Goal: Task Accomplishment & Management: Complete application form

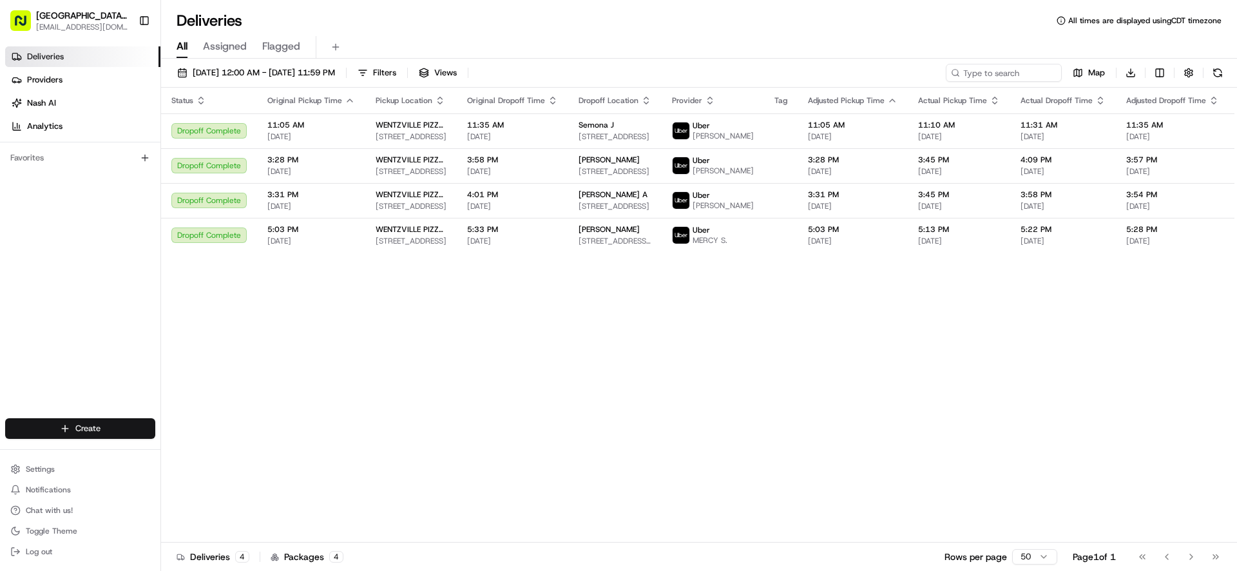
click at [94, 427] on html "Pizza Ranch - [GEOGRAPHIC_DATA], [GEOGRAPHIC_DATA] [EMAIL_ADDRESS][DOMAIN_NAME]…" at bounding box center [618, 285] width 1237 height 571
click at [206, 453] on link "Delivery" at bounding box center [233, 452] width 144 height 23
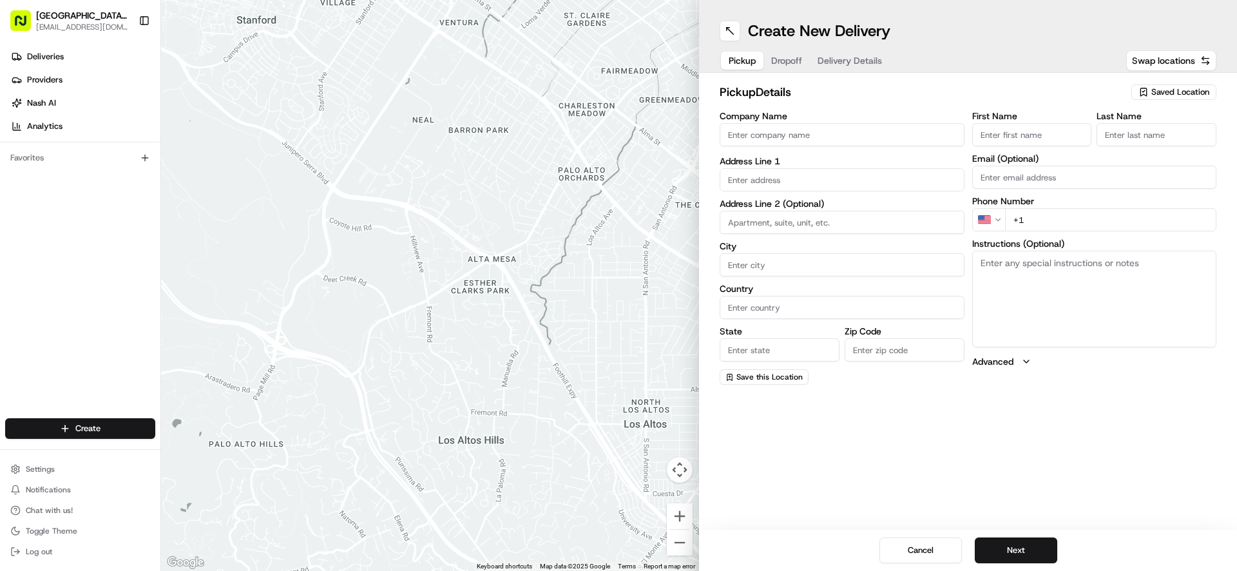
drag, startPoint x: 775, startPoint y: 139, endPoint x: 782, endPoint y: 134, distance: 8.4
click at [777, 139] on input "Company Name" at bounding box center [842, 134] width 245 height 23
type input "WENTZVILLE PIZZA RANCH"
type input "[STREET_ADDRESS]"
type input "[GEOGRAPHIC_DATA]"
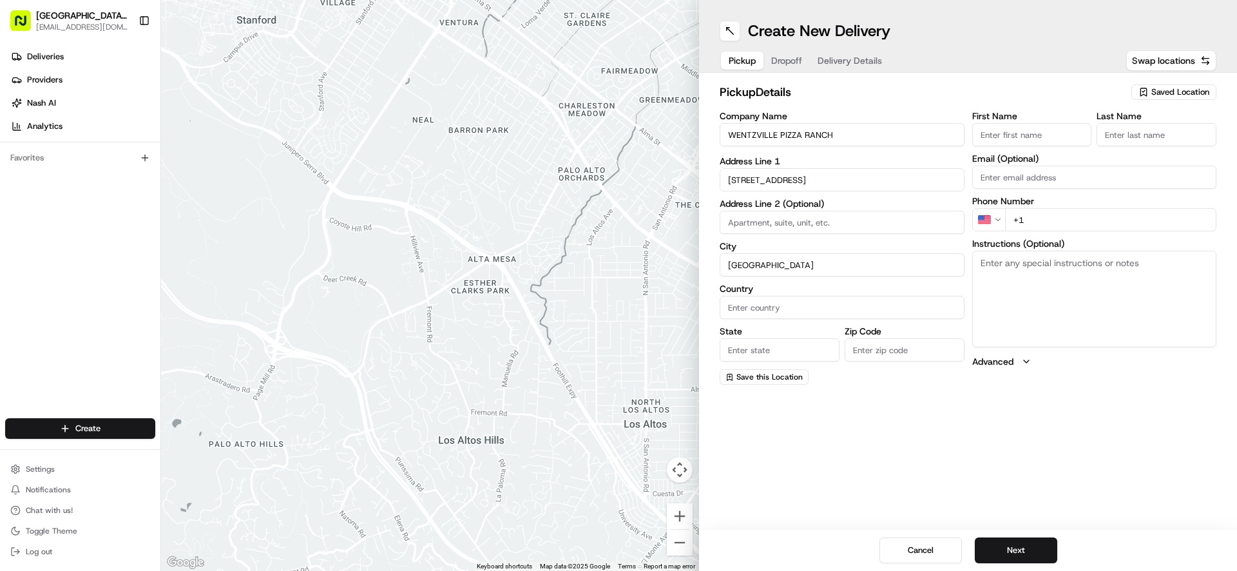
type input "[GEOGRAPHIC_DATA]"
type input "MO"
type input "63385-3405"
type input "[GEOGRAPHIC_DATA]"
type input "Ranch"
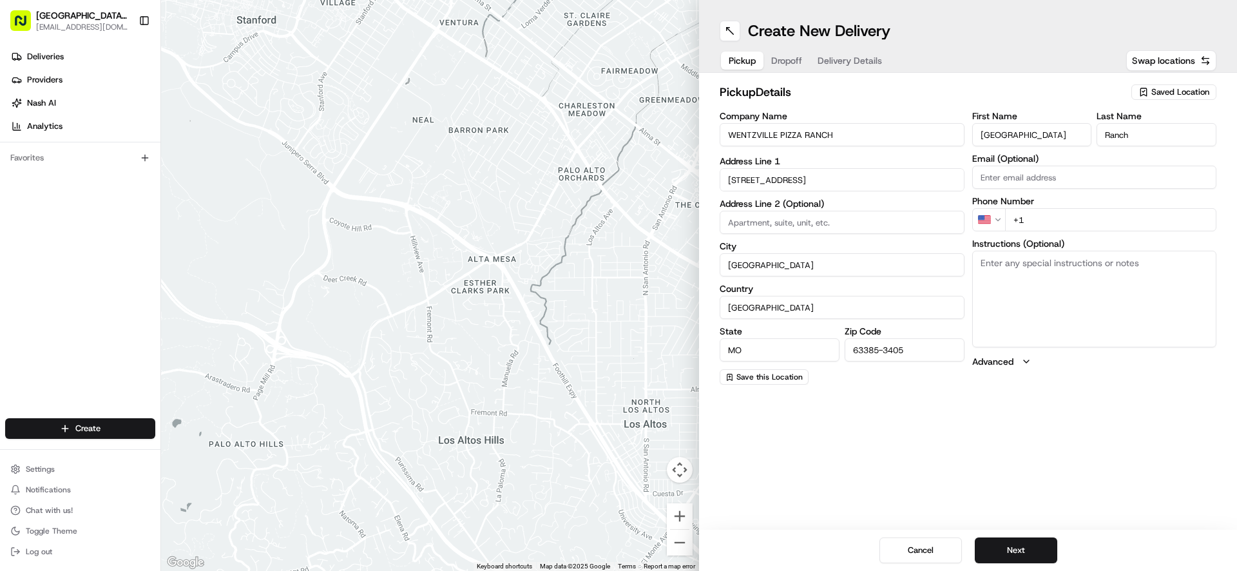
type input "[EMAIL_ADDRESS][DOMAIN_NAME]"
click at [1044, 223] on input "+1" at bounding box center [1111, 219] width 212 height 23
type input "[PHONE_NUMBER]"
click at [1065, 267] on textarea "Instructions (Optional)" at bounding box center [1094, 299] width 245 height 97
click at [1017, 265] on textarea "Please oick up order inside Carry Out door" at bounding box center [1094, 299] width 245 height 97
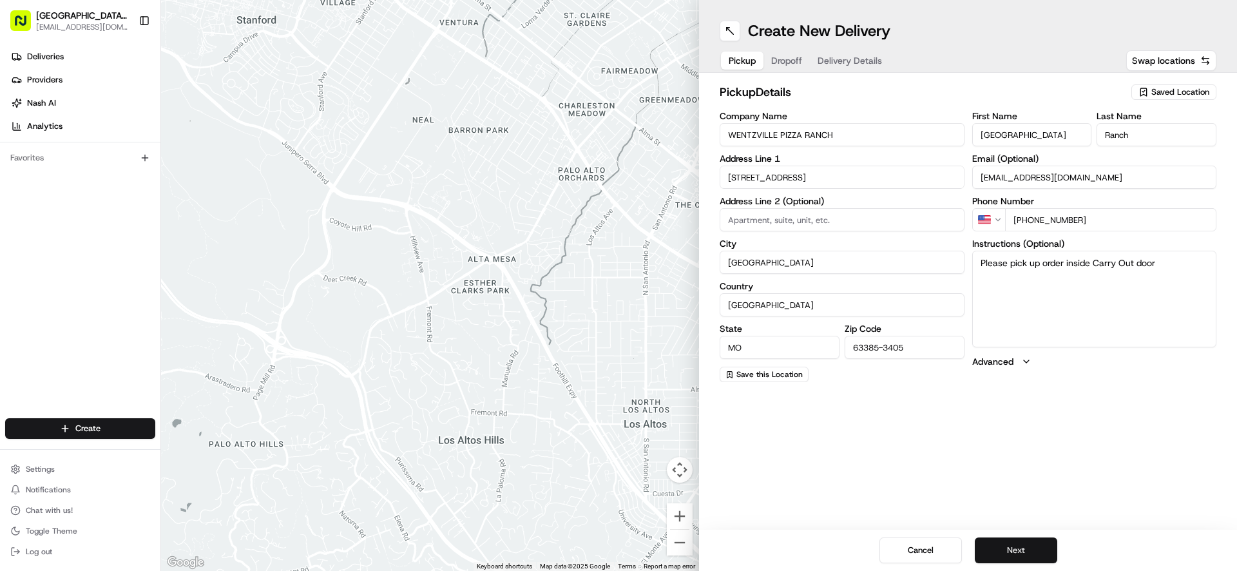
type textarea "Please pick up order inside Carry Out door"
click at [1003, 554] on button "Next" at bounding box center [1016, 550] width 82 height 26
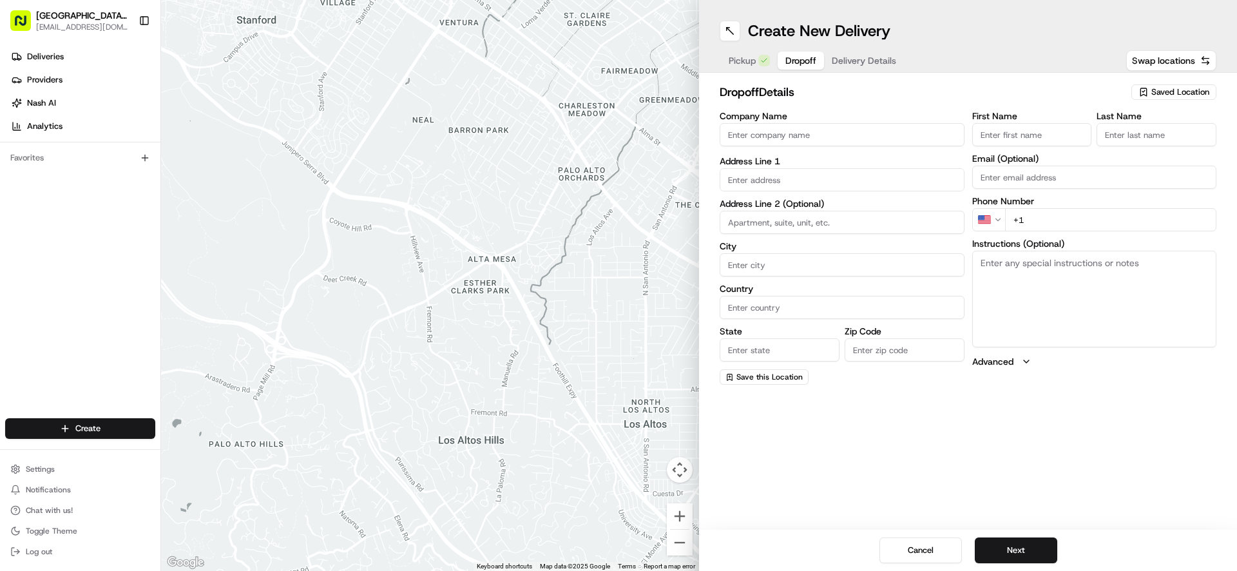
click at [795, 137] on input "Company Name" at bounding box center [842, 134] width 245 height 23
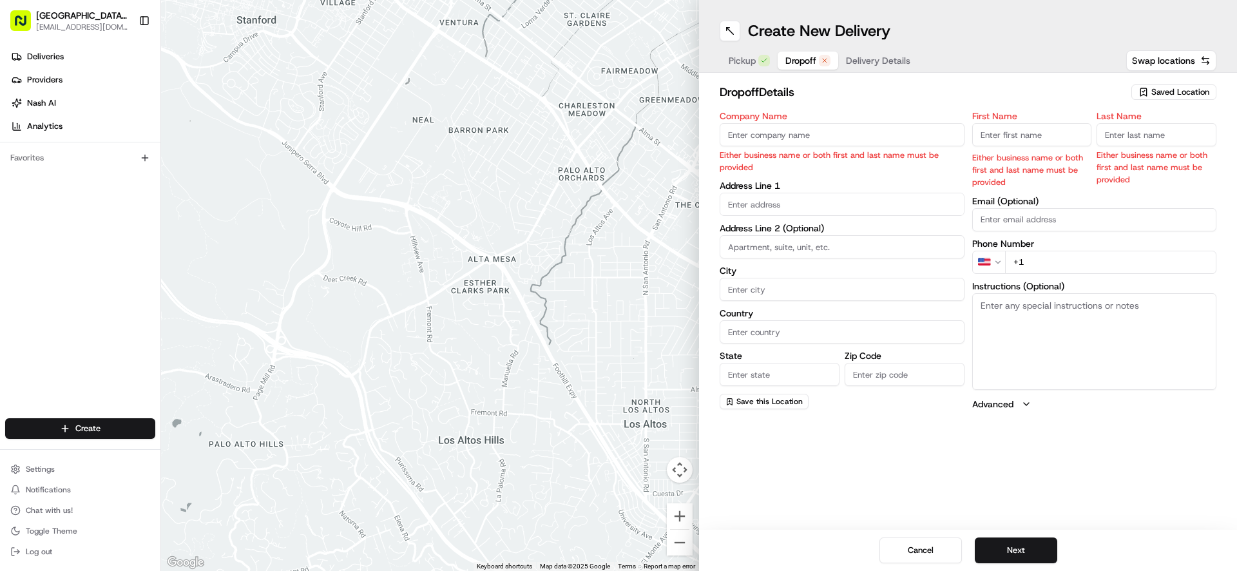
click at [1013, 139] on input "First Name" at bounding box center [1032, 134] width 120 height 23
type input "[PERSON_NAME]"
click at [1123, 143] on input "Last Name" at bounding box center [1157, 134] width 120 height 23
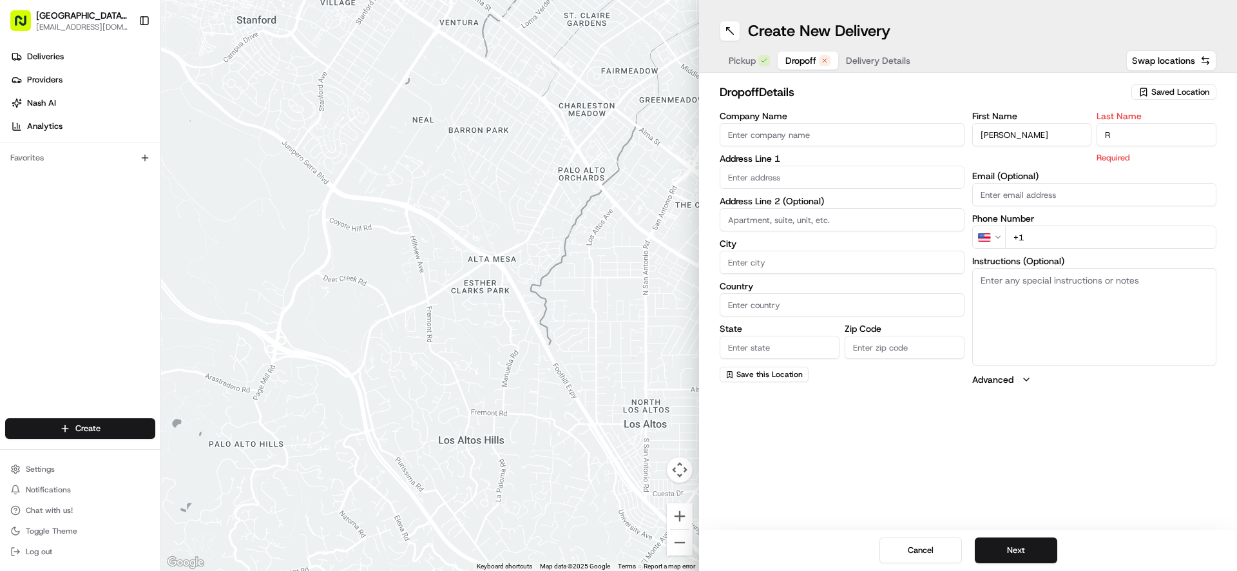
type input "R"
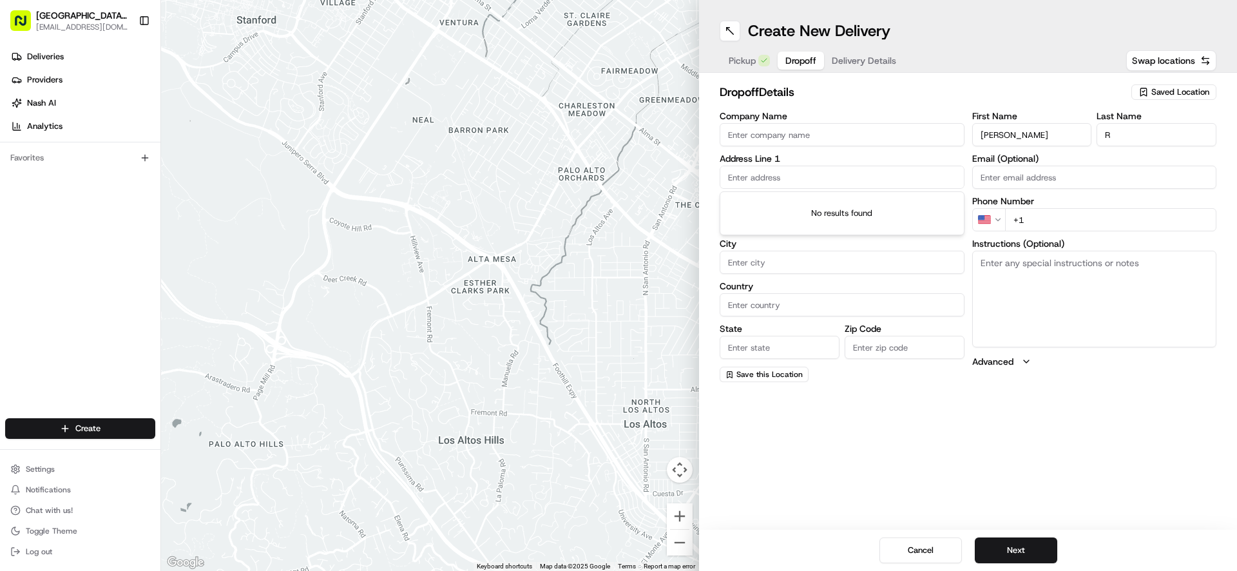
click at [786, 172] on input "text" at bounding box center [842, 177] width 245 height 23
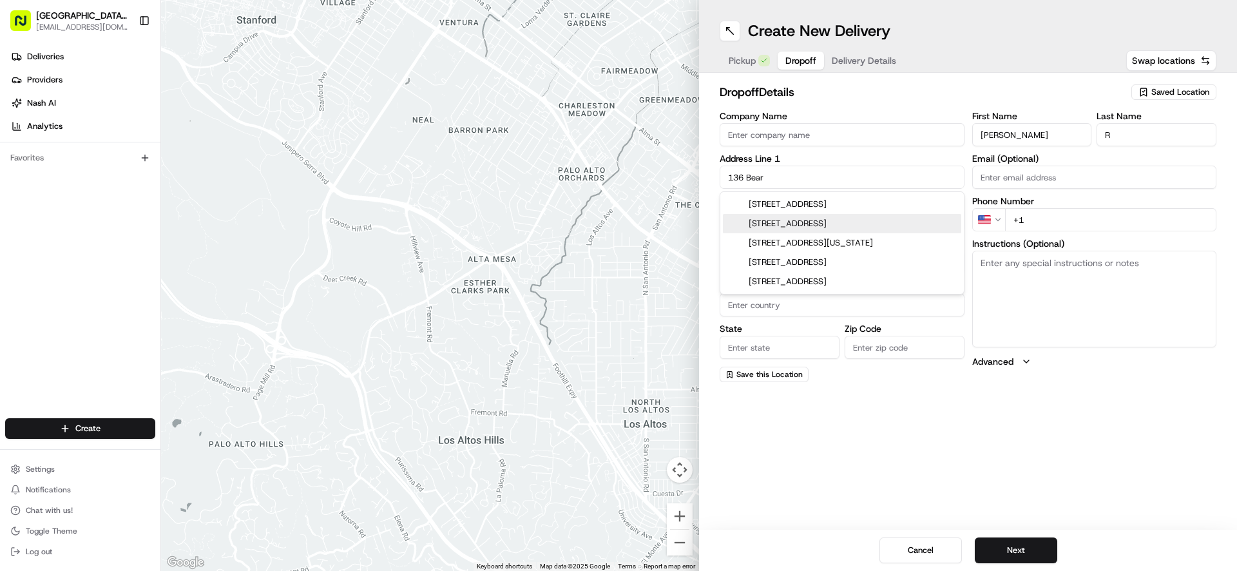
click at [851, 224] on div "[STREET_ADDRESS]" at bounding box center [842, 223] width 238 height 19
type input "[STREET_ADDRESS]"
type input "[GEOGRAPHIC_DATA]"
type input "MO"
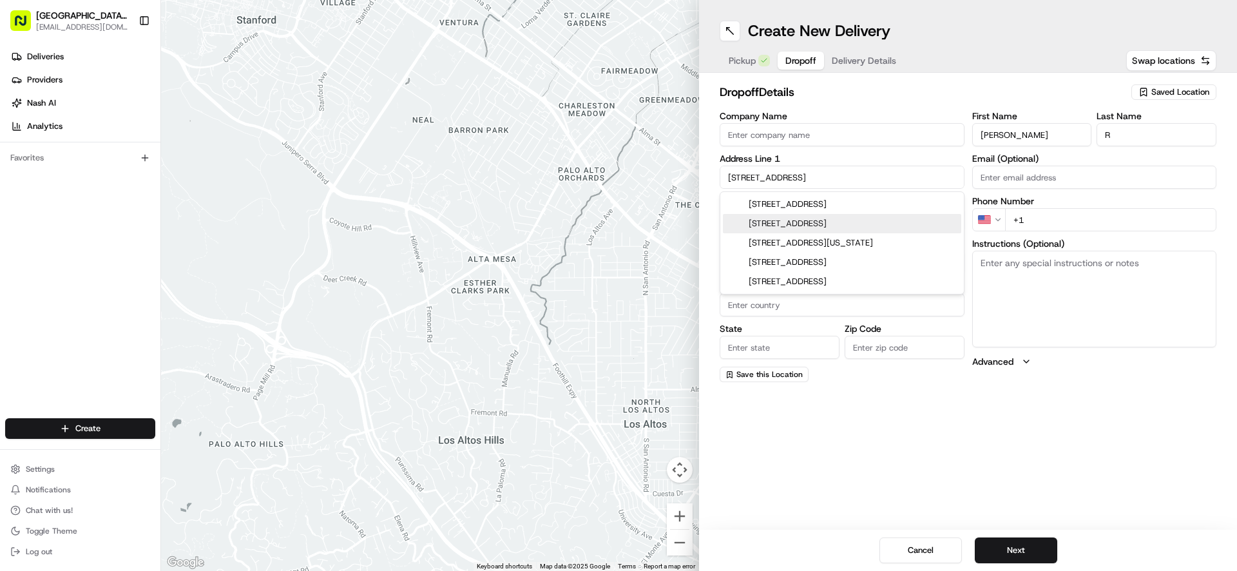
type input "63385"
type input "[STREET_ADDRESS]"
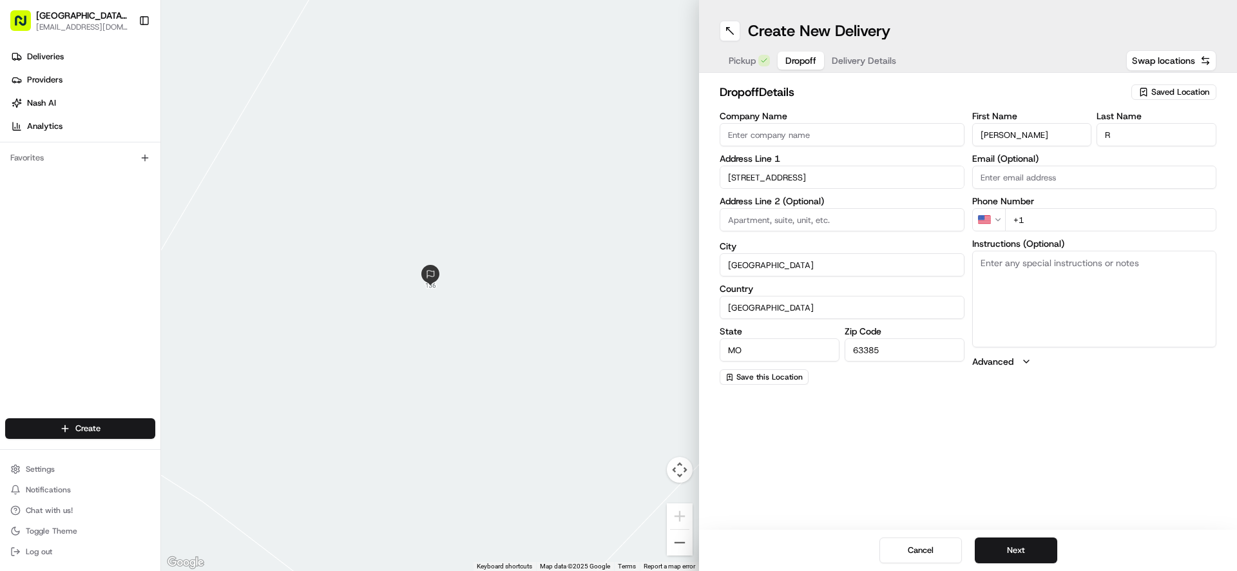
click at [1040, 220] on input "+1" at bounding box center [1111, 219] width 212 height 23
type input "[PHONE_NUMBER]"
click at [1034, 550] on button "Next" at bounding box center [1016, 550] width 82 height 26
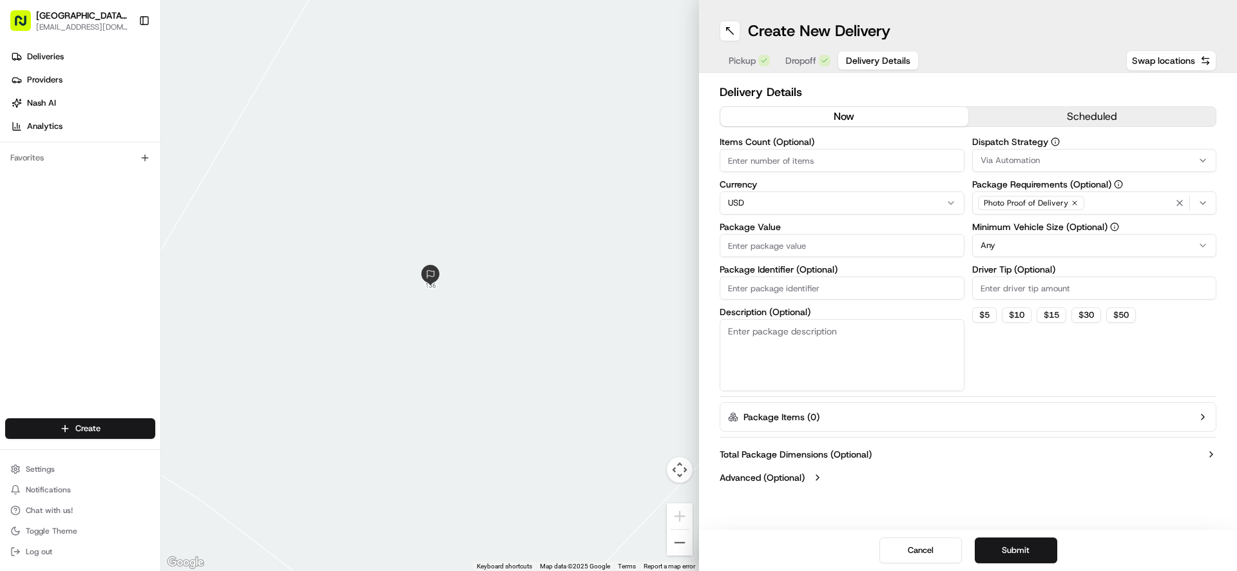
click at [757, 246] on input "Package Value" at bounding box center [842, 245] width 245 height 23
type input "45.97"
click at [1210, 203] on div "button" at bounding box center [1193, 202] width 41 height 15
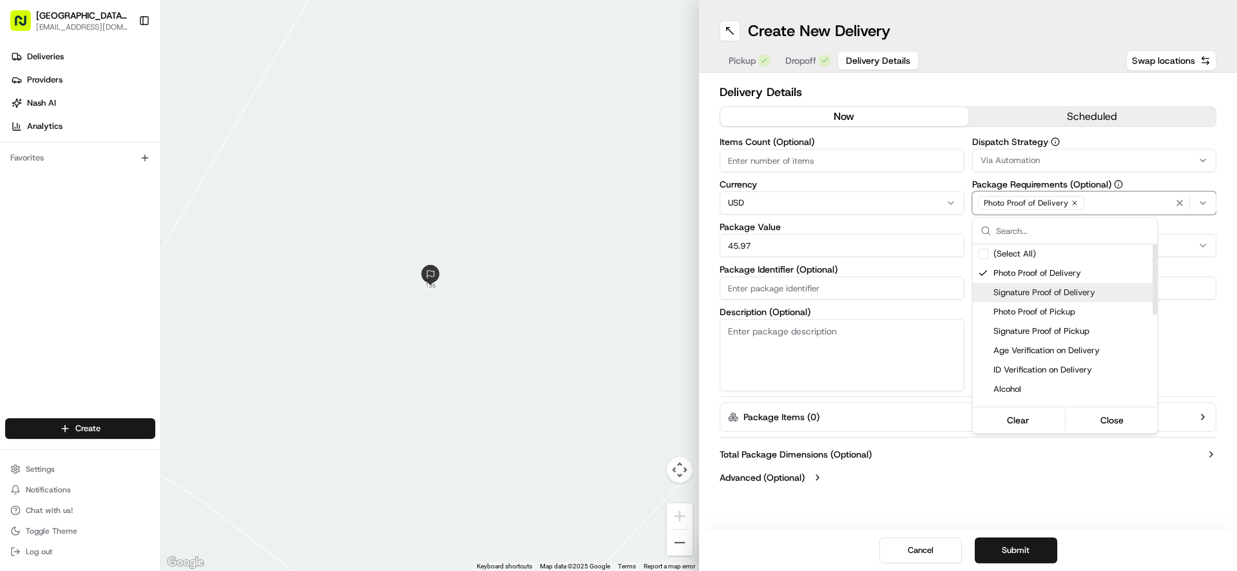
click at [989, 292] on div "Signature Proof of Delivery" at bounding box center [1065, 292] width 184 height 19
click at [985, 276] on div "Suggestions" at bounding box center [983, 273] width 10 height 10
click at [1114, 481] on html "Pizza Ranch - [GEOGRAPHIC_DATA], [GEOGRAPHIC_DATA] [EMAIL_ADDRESS][DOMAIN_NAME]…" at bounding box center [618, 285] width 1237 height 571
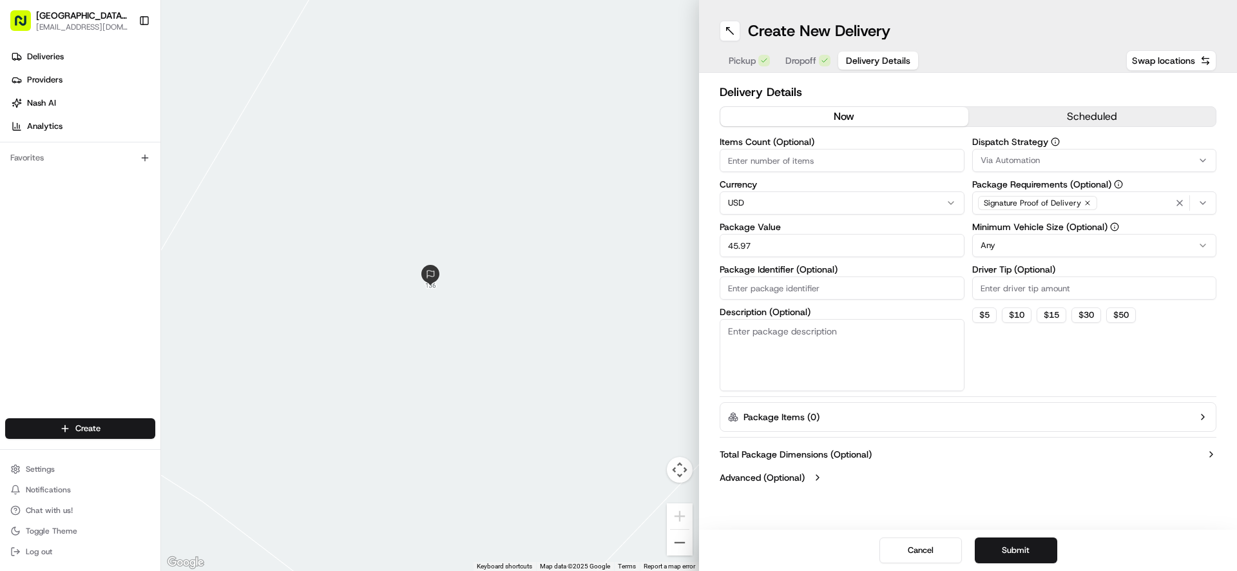
click at [1024, 289] on input "Driver Tip (Optional)" at bounding box center [1094, 287] width 245 height 23
type input "9.19"
click at [1012, 545] on button "Submit" at bounding box center [1016, 550] width 82 height 26
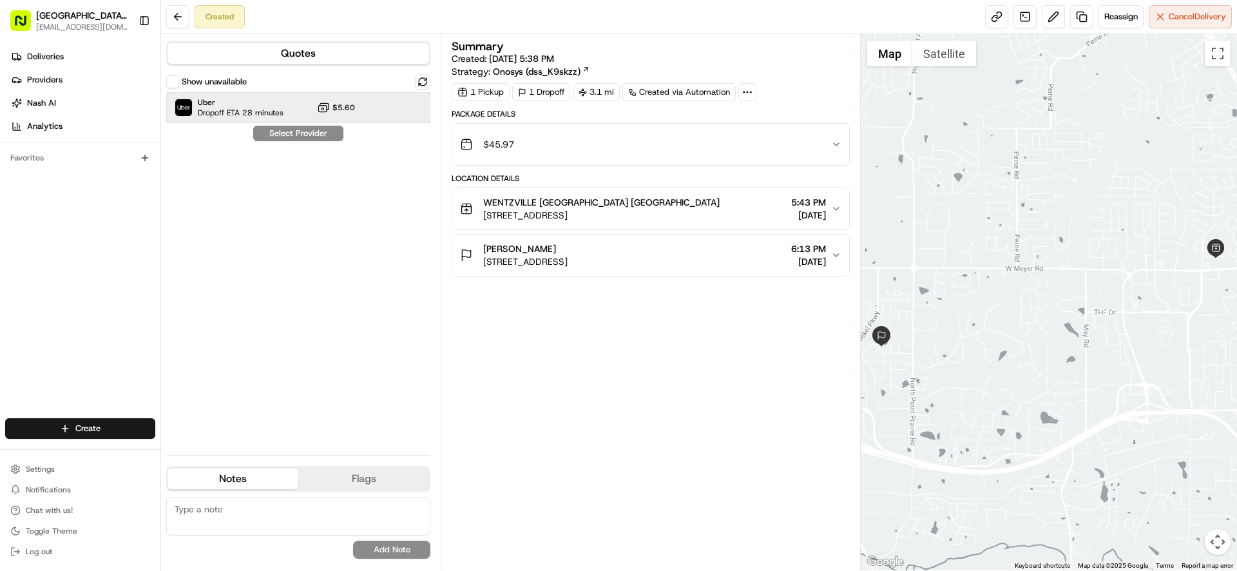
click at [366, 114] on div "Uber Dropoff ETA 28 minutes $5.60" at bounding box center [298, 107] width 264 height 31
click at [333, 132] on button "Assign Provider" at bounding box center [299, 133] width 92 height 15
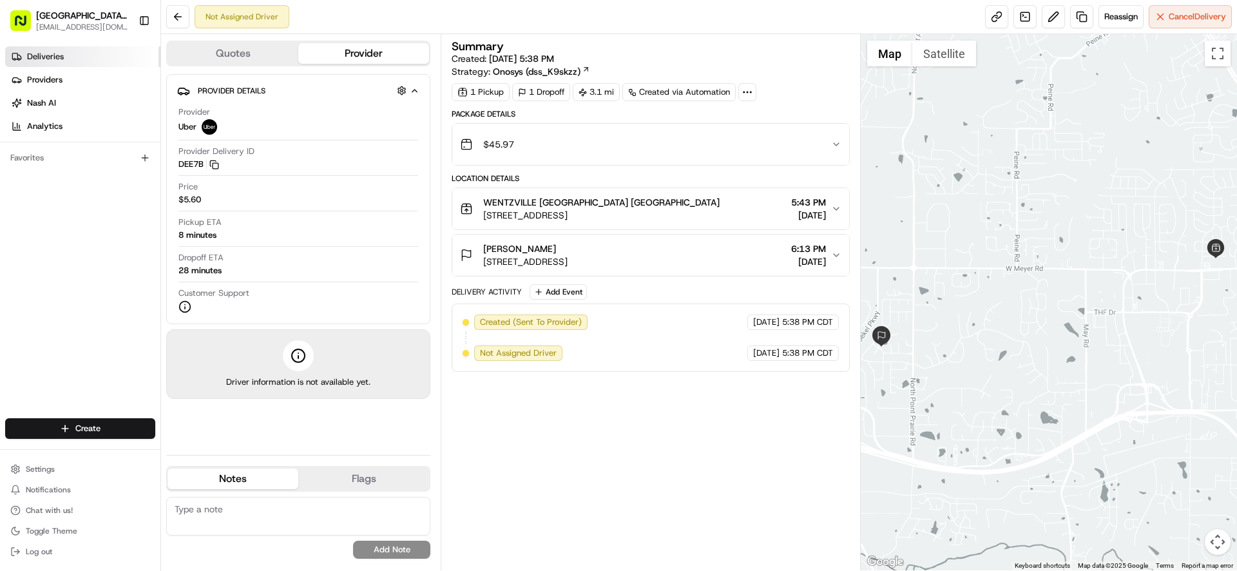
click at [82, 53] on link "Deliveries" at bounding box center [82, 56] width 155 height 21
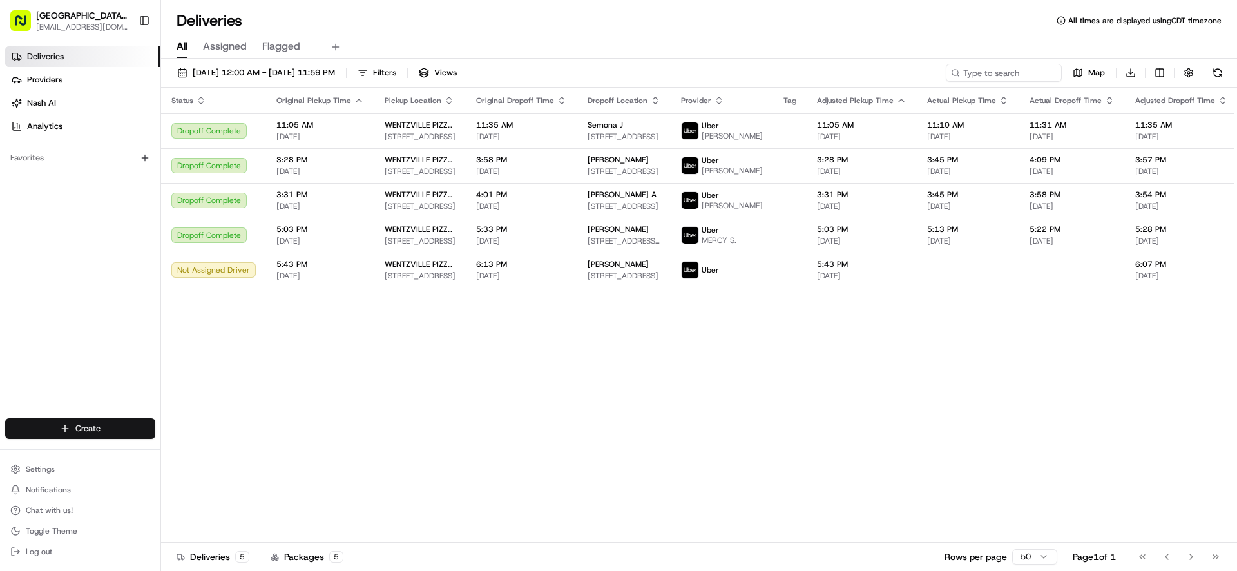
click at [98, 427] on html "Pizza Ranch - [GEOGRAPHIC_DATA], [GEOGRAPHIC_DATA] [EMAIL_ADDRESS][DOMAIN_NAME]…" at bounding box center [618, 285] width 1237 height 571
click at [228, 459] on link "Delivery" at bounding box center [233, 452] width 144 height 23
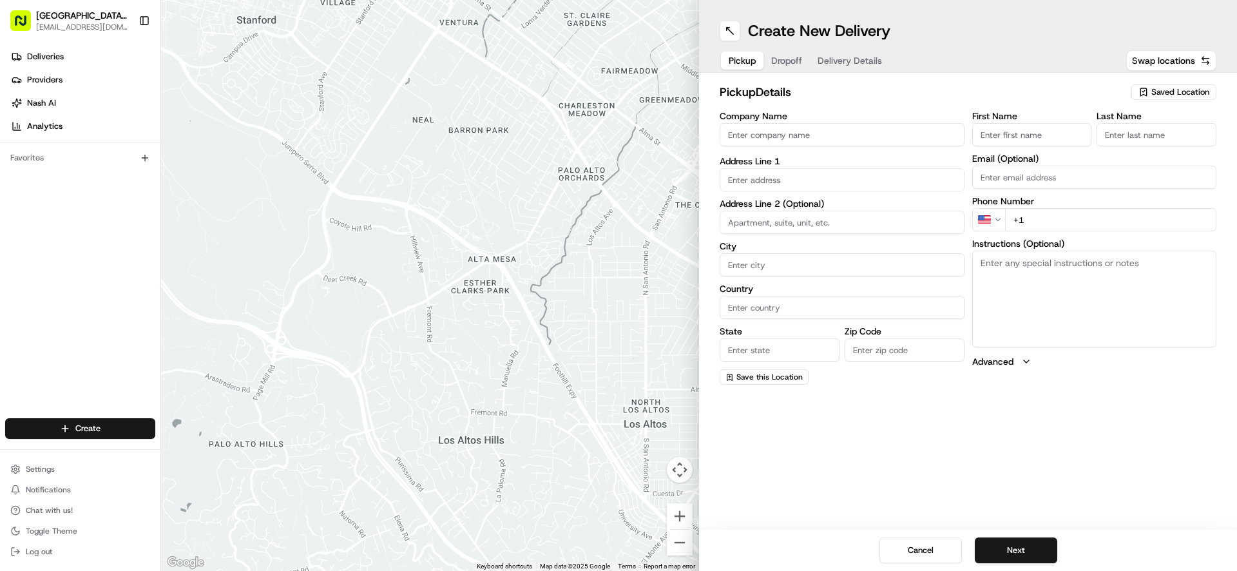
click at [737, 137] on input "Company Name" at bounding box center [842, 134] width 245 height 23
type input "WENTZVILLE PIZZA RANCH"
type input "[STREET_ADDRESS]"
type input "[GEOGRAPHIC_DATA]"
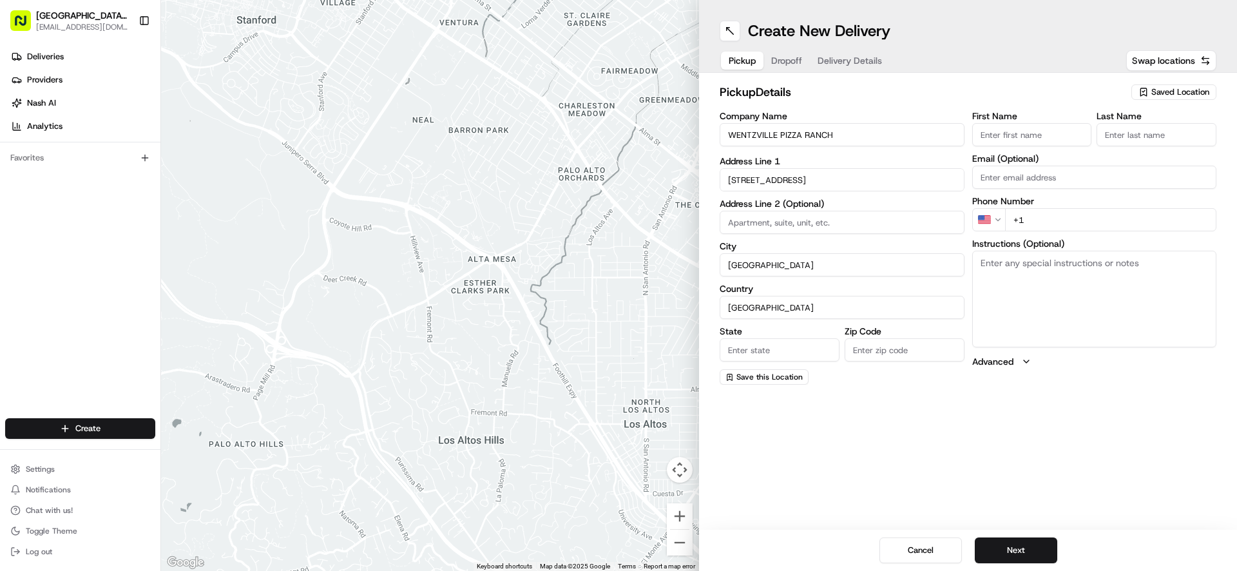
type input "MO"
type input "63385-3405"
type input "[GEOGRAPHIC_DATA]"
type input "Ranch"
type input "[EMAIL_ADDRESS][DOMAIN_NAME]"
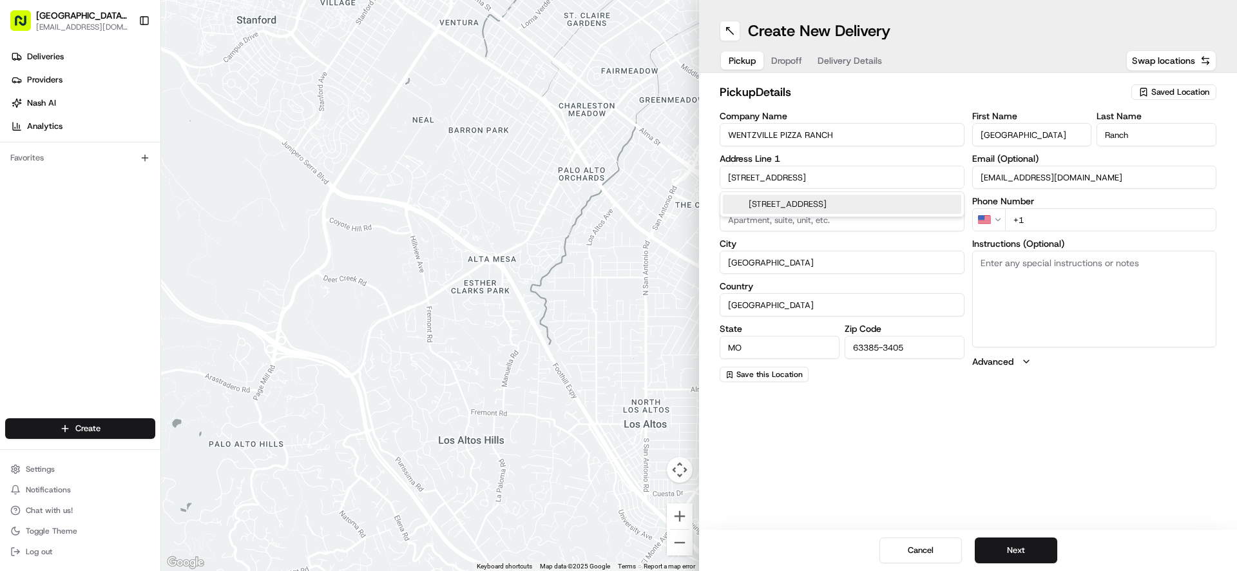
click at [1061, 222] on input "+1" at bounding box center [1111, 219] width 212 height 23
type input "[PHONE_NUMBER]"
click at [1010, 262] on textarea "Instructions (Optional)" at bounding box center [1094, 299] width 245 height 97
paste textarea "Please pick up order inside Carry Out door"
type textarea "Please pick up order inside Carry Out door"
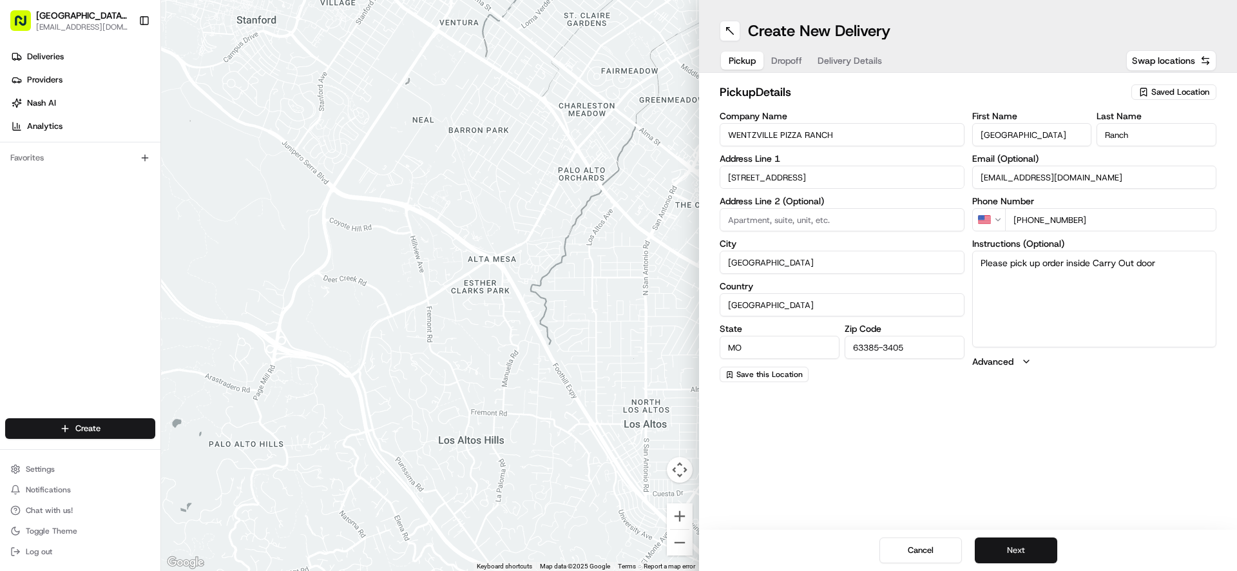
click at [1027, 545] on button "Next" at bounding box center [1016, 550] width 82 height 26
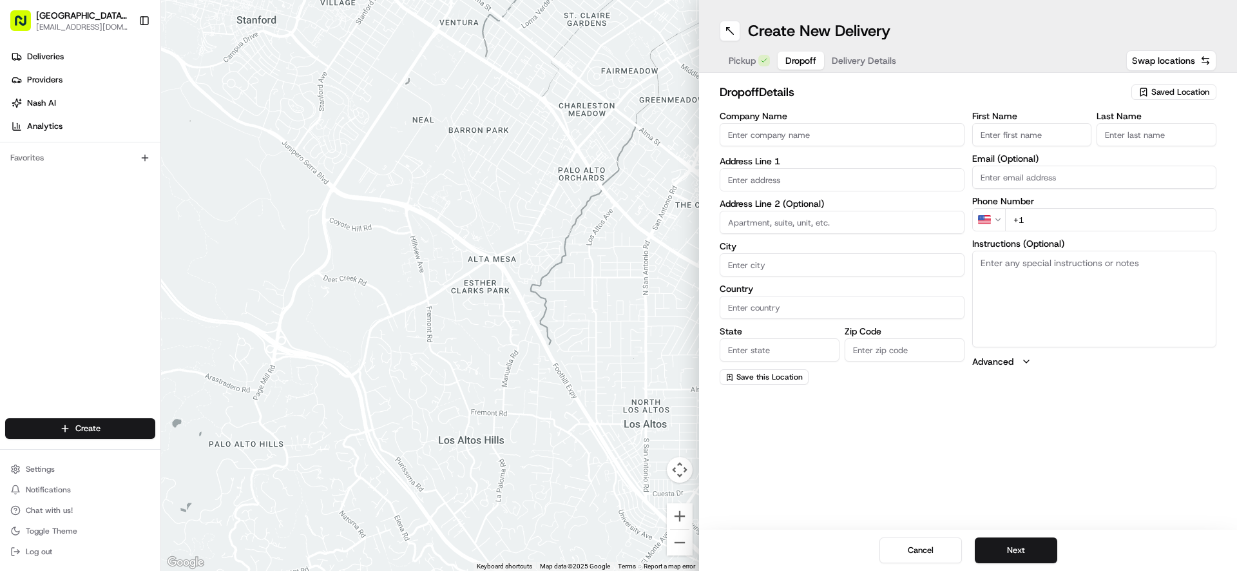
click at [1032, 135] on input "First Name" at bounding box center [1032, 134] width 120 height 23
type input "[PERSON_NAME]"
click at [1123, 133] on input "Last Name" at bounding box center [1157, 134] width 120 height 23
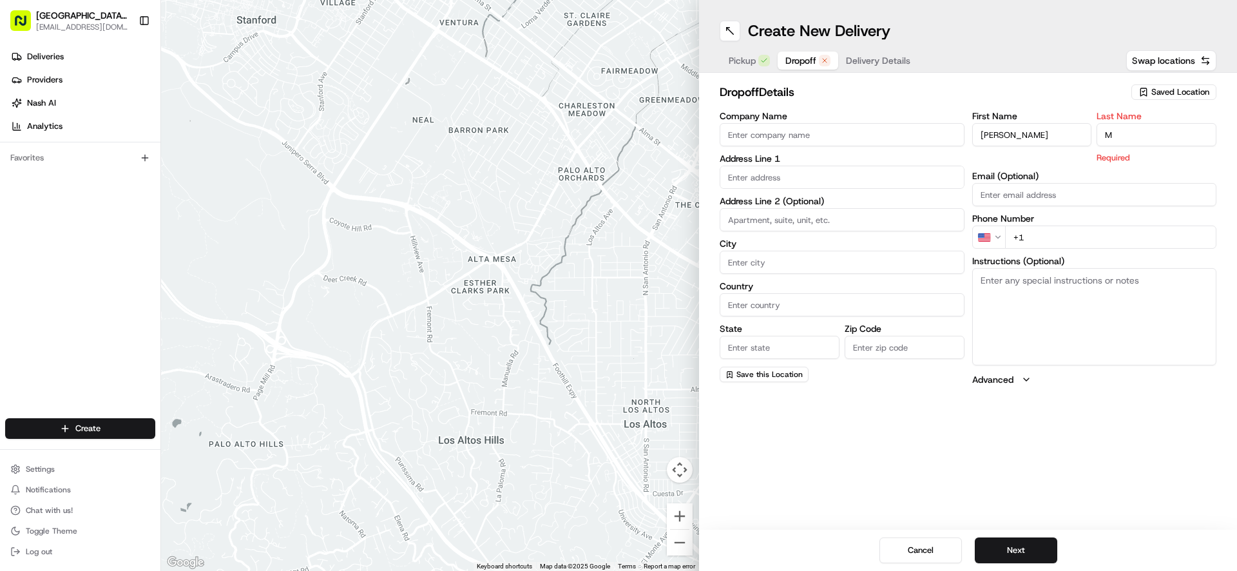
type input "M"
click at [741, 176] on input "text" at bounding box center [842, 177] width 245 height 23
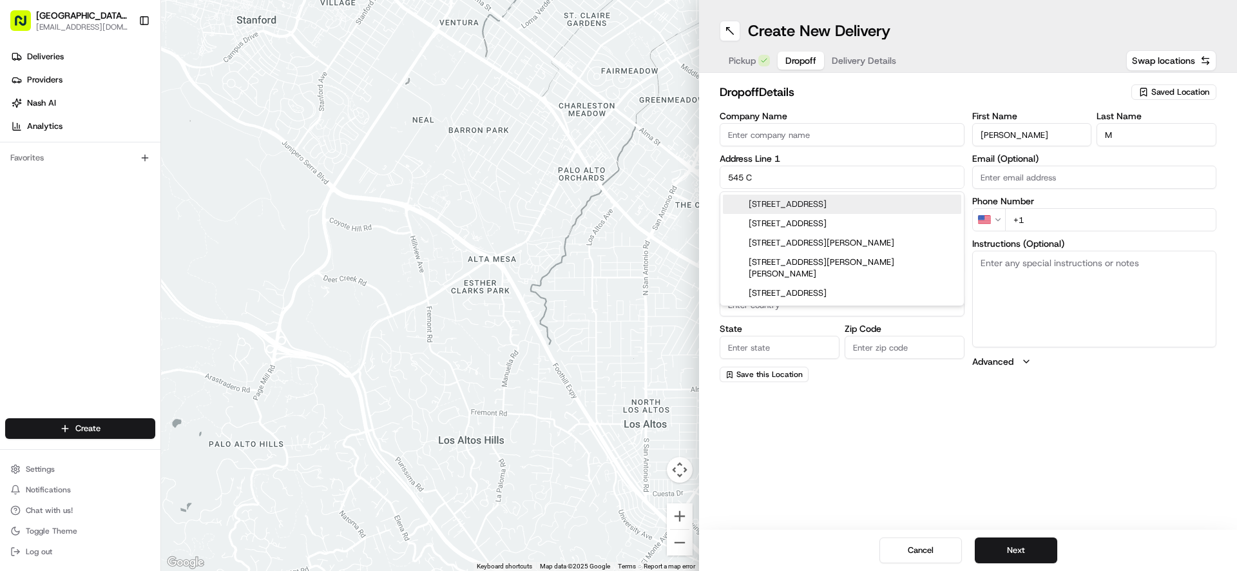
click at [817, 209] on div "[STREET_ADDRESS]" at bounding box center [842, 204] width 238 height 19
type input "[STREET_ADDRESS][PERSON_NAME]"
type input "[GEOGRAPHIC_DATA]"
type input "MO"
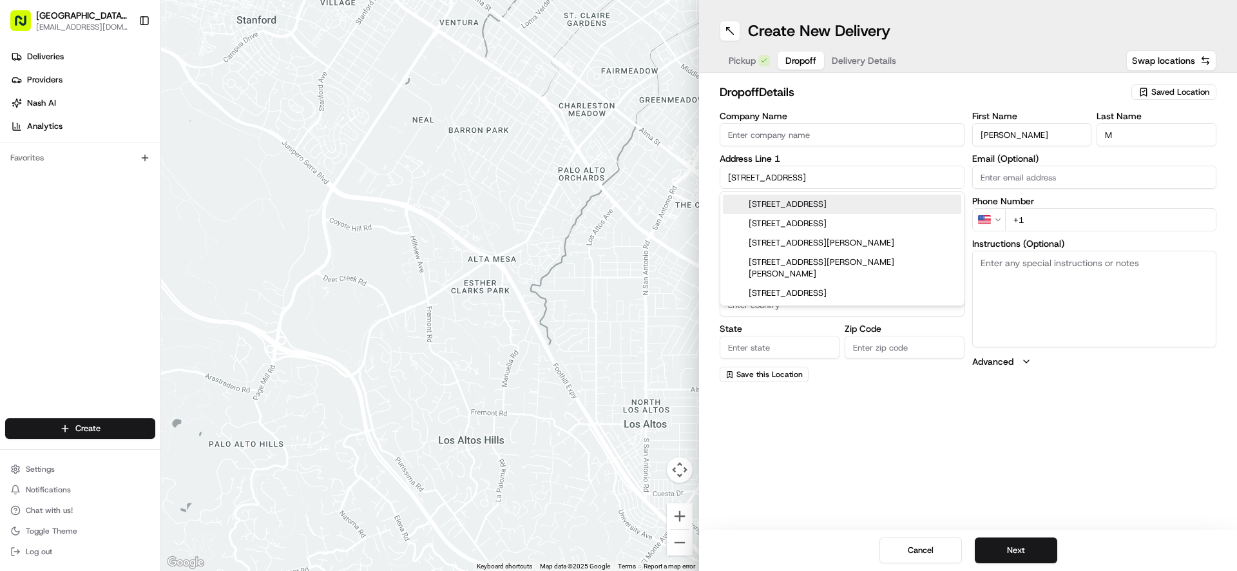
type input "63385"
type input "[STREET_ADDRESS]"
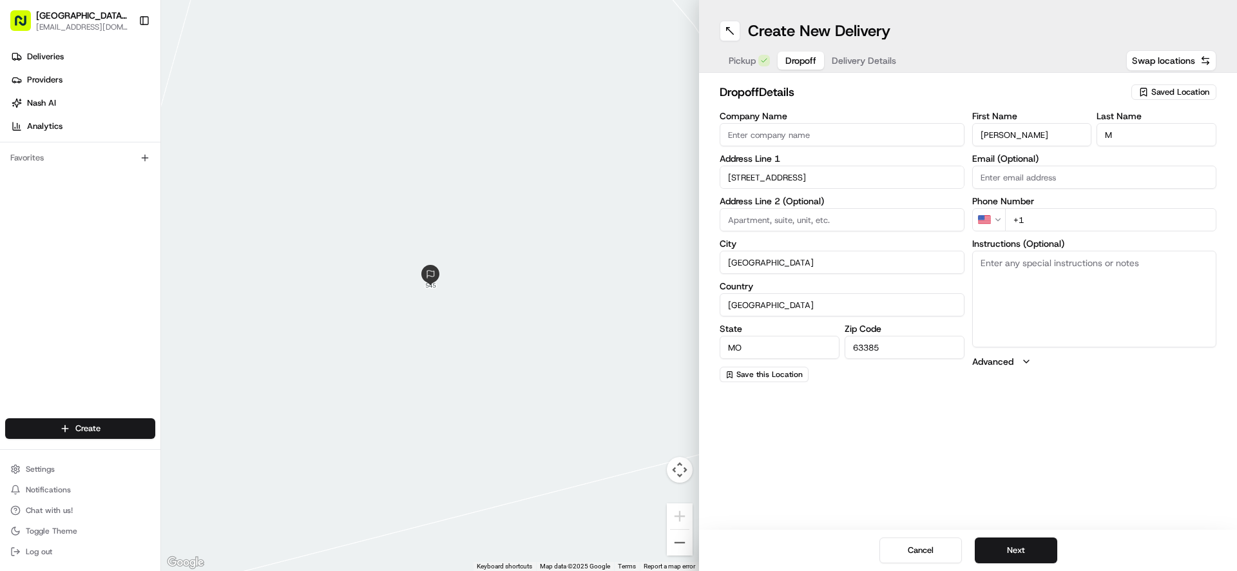
click at [1047, 218] on input "+1" at bounding box center [1111, 219] width 212 height 23
type input "[PHONE_NUMBER]"
click at [1014, 552] on button "Next" at bounding box center [1016, 550] width 82 height 26
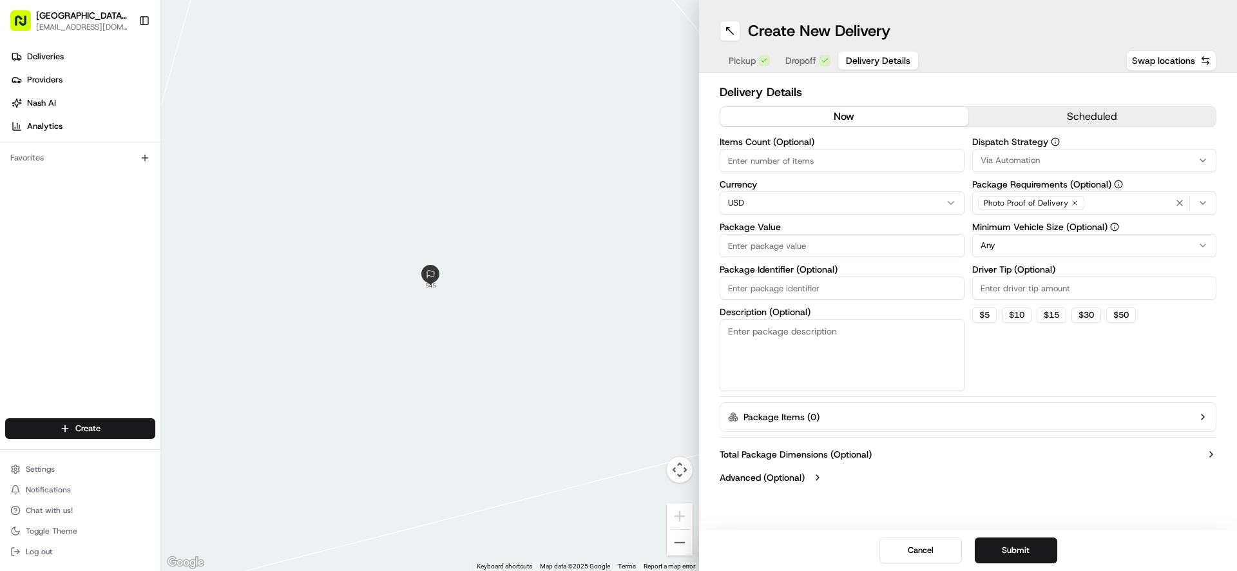
click at [740, 252] on input "Package Value" at bounding box center [842, 245] width 245 height 23
type input "30.99"
click at [1205, 202] on icon "button" at bounding box center [1203, 203] width 5 height 3
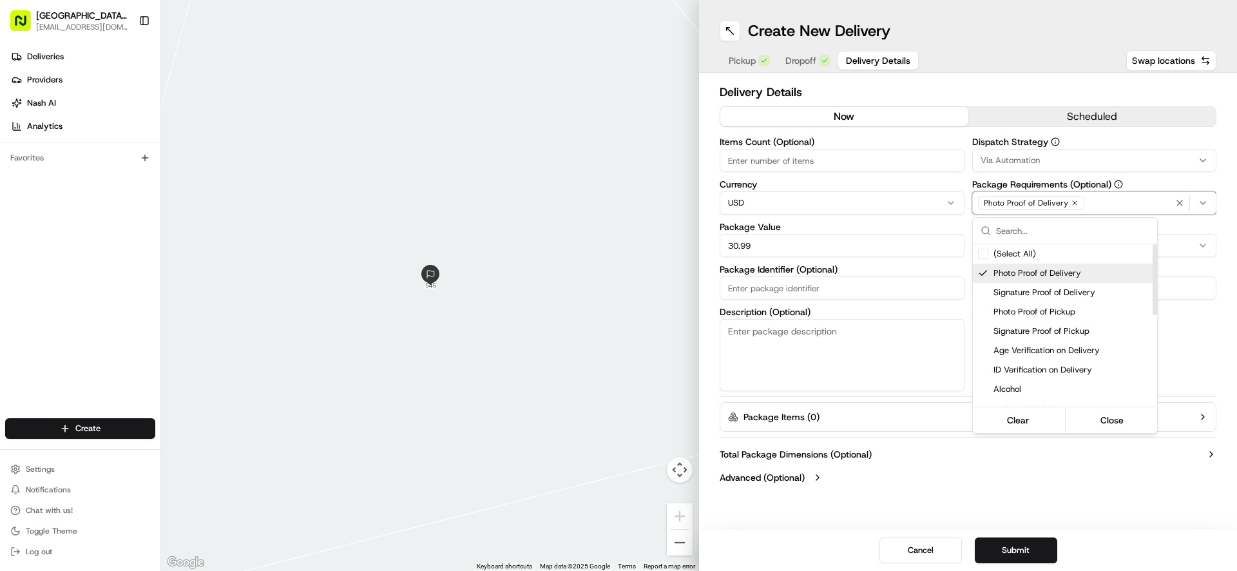
click at [987, 275] on div "Suggestions" at bounding box center [983, 273] width 10 height 10
click at [985, 292] on div "Suggestions" at bounding box center [983, 292] width 10 height 10
click at [1146, 490] on html "Pizza Ranch - [GEOGRAPHIC_DATA], [GEOGRAPHIC_DATA] [EMAIL_ADDRESS][DOMAIN_NAME]…" at bounding box center [618, 285] width 1237 height 571
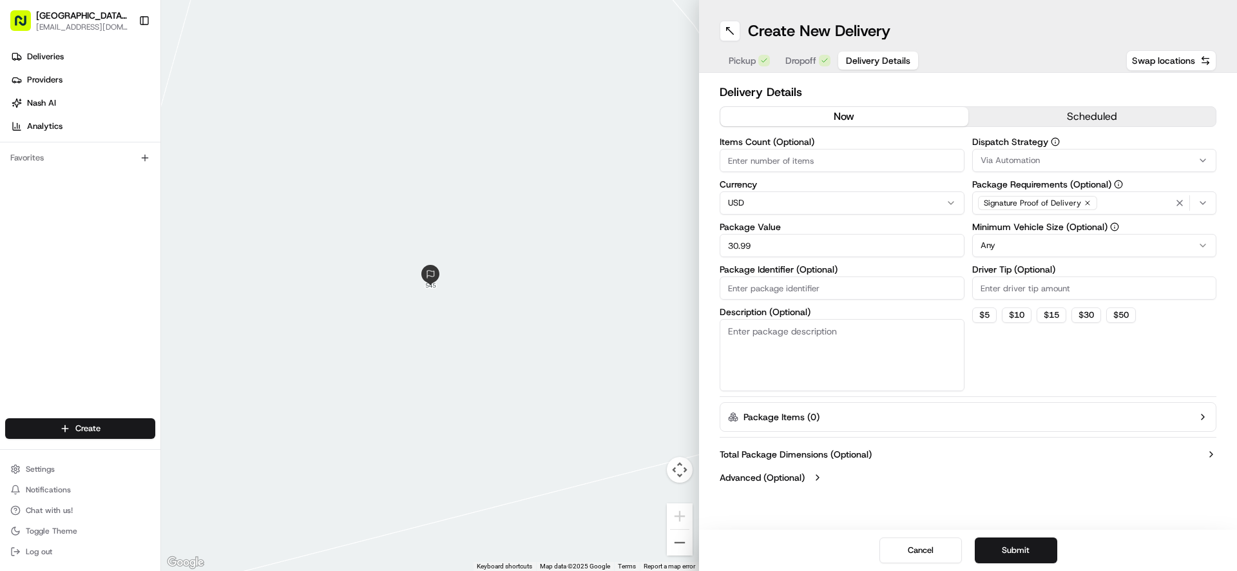
click at [1053, 285] on input "Driver Tip (Optional)" at bounding box center [1094, 287] width 245 height 23
type input "3.10"
click at [543, 253] on div at bounding box center [430, 285] width 538 height 571
click at [684, 545] on button "Zoom out" at bounding box center [680, 543] width 26 height 26
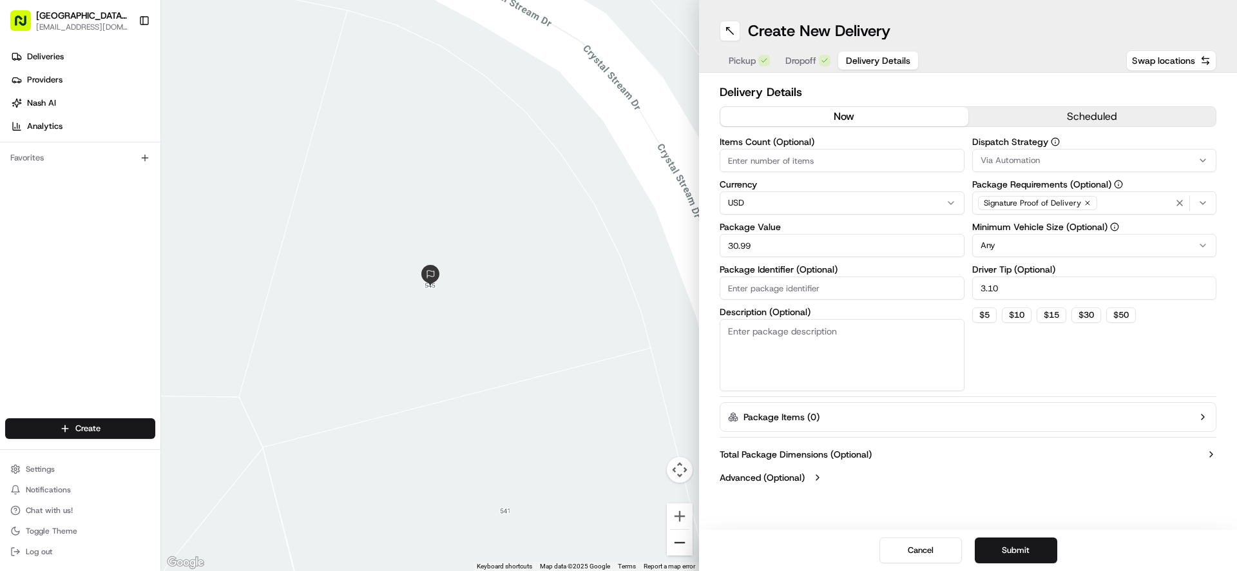
click at [685, 544] on button "Zoom out" at bounding box center [680, 543] width 26 height 26
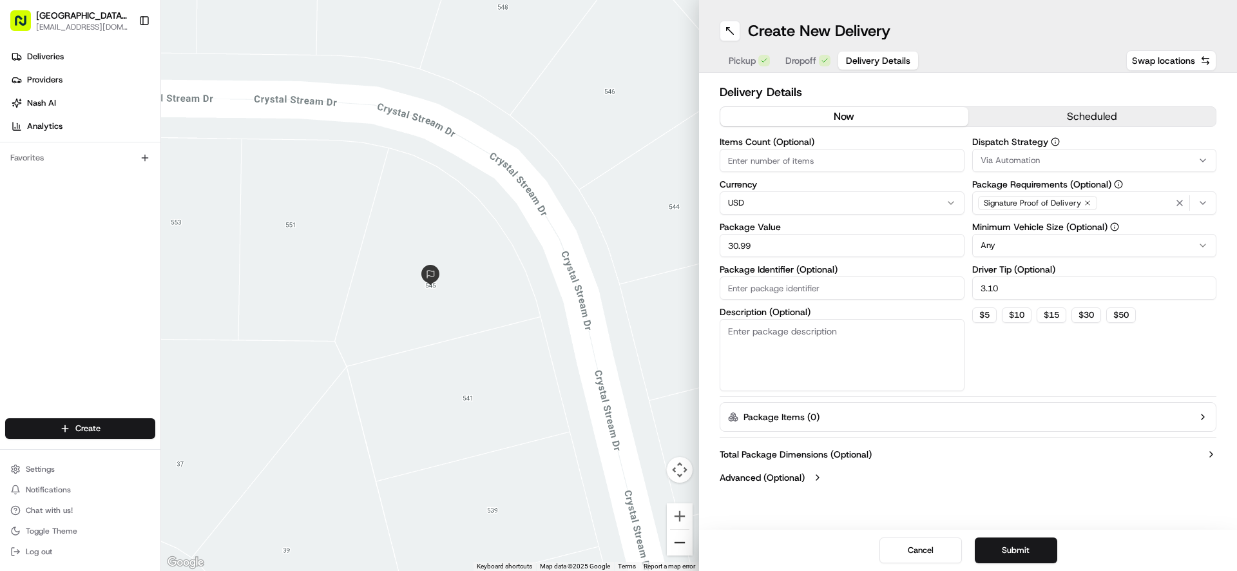
click at [685, 544] on button "Zoom out" at bounding box center [680, 543] width 26 height 26
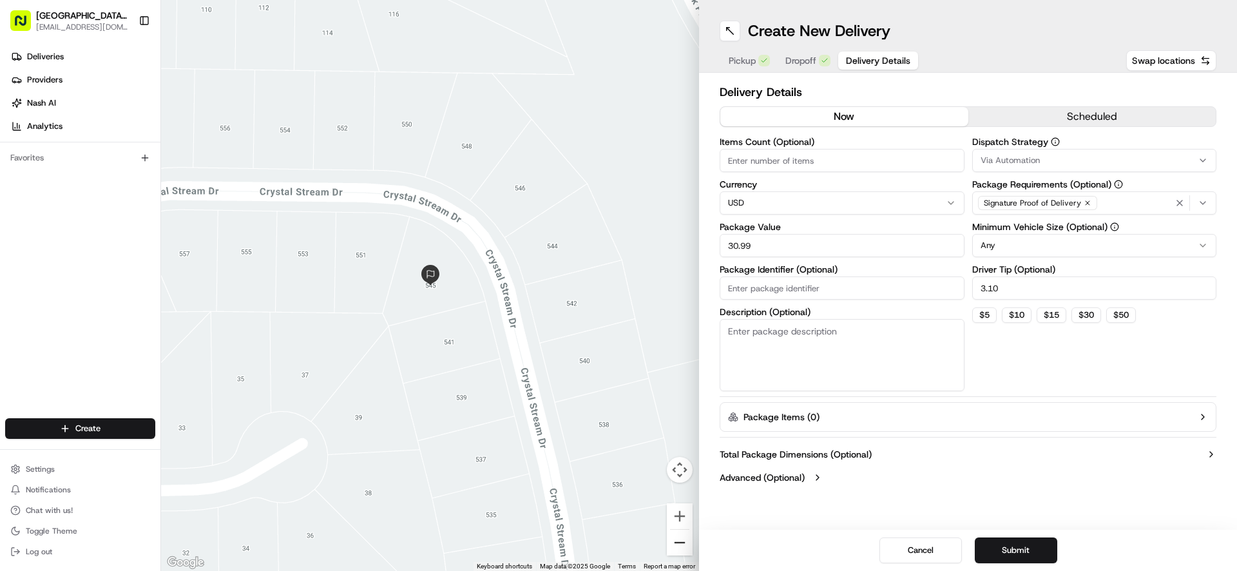
click at [685, 544] on button "Zoom out" at bounding box center [680, 543] width 26 height 26
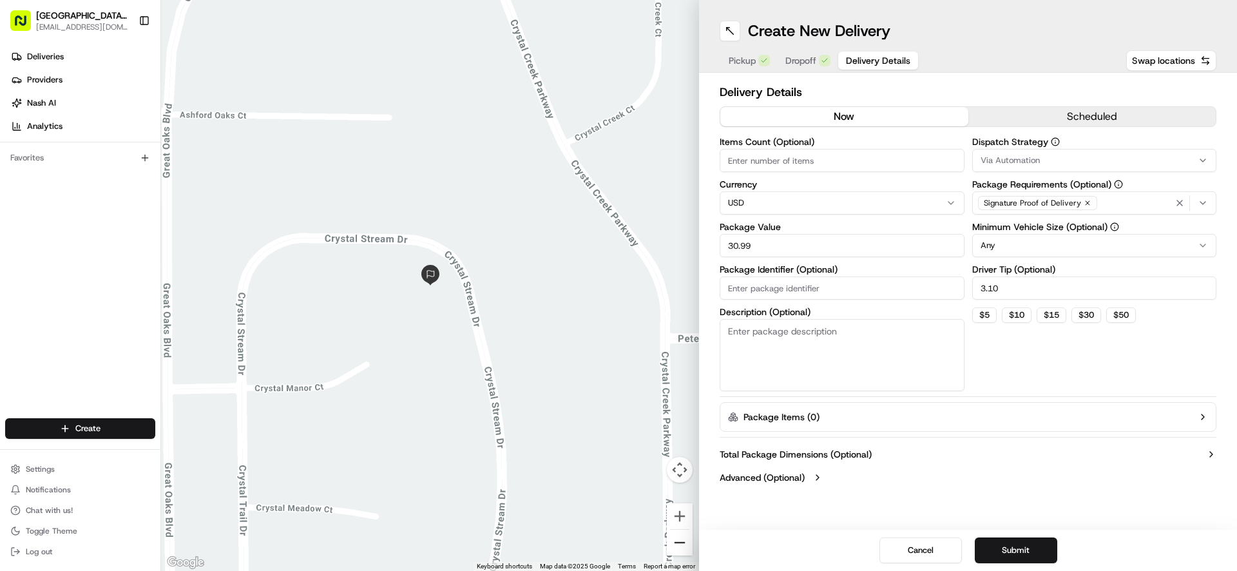
click at [685, 544] on button "Zoom out" at bounding box center [680, 543] width 26 height 26
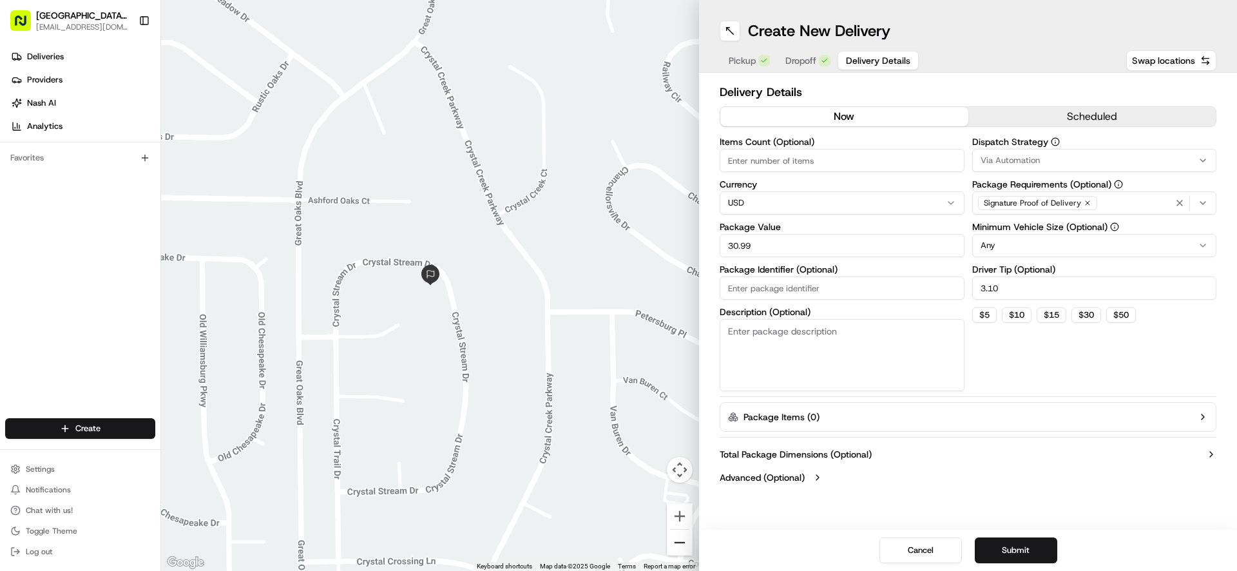
click at [685, 544] on button "Zoom out" at bounding box center [680, 543] width 26 height 26
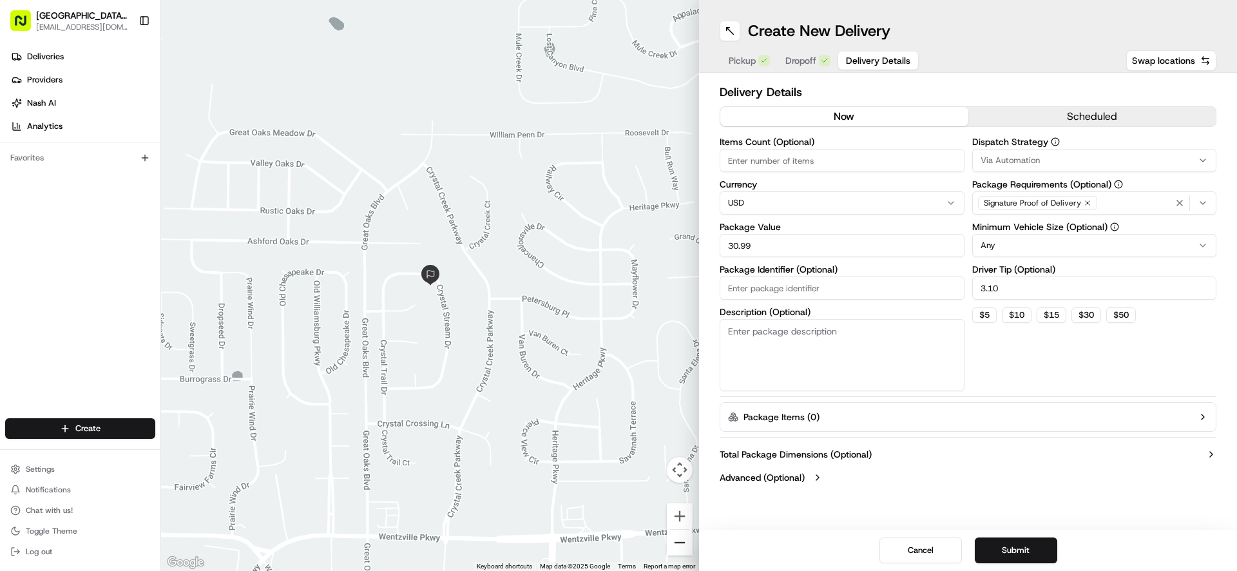
click at [685, 544] on button "Zoom out" at bounding box center [680, 543] width 26 height 26
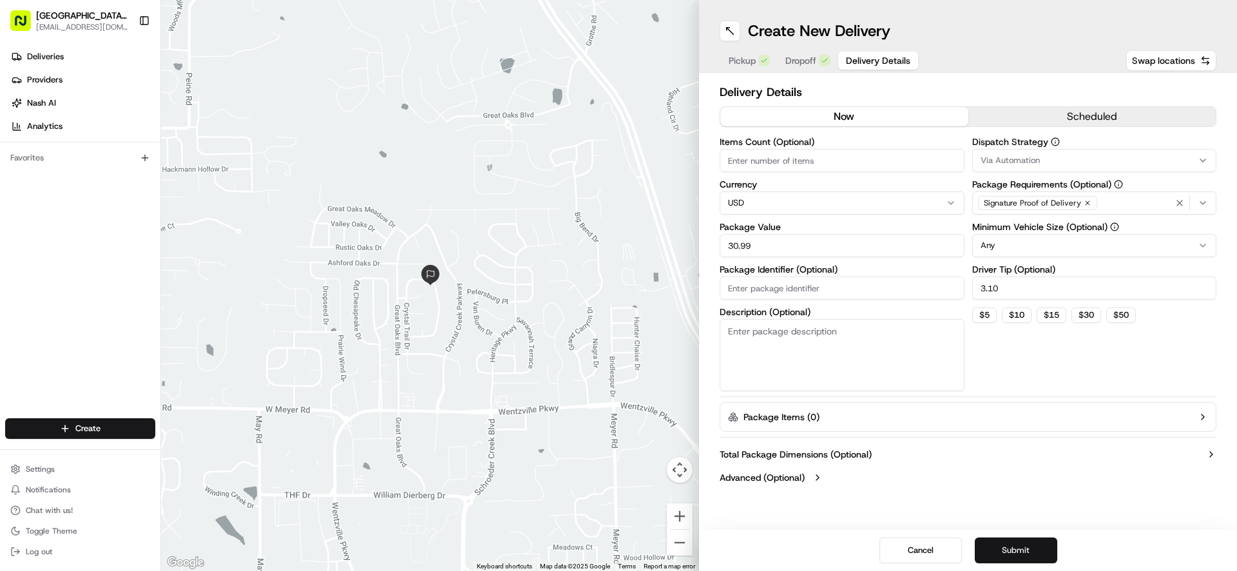
click at [1025, 546] on button "Submit" at bounding box center [1016, 550] width 82 height 26
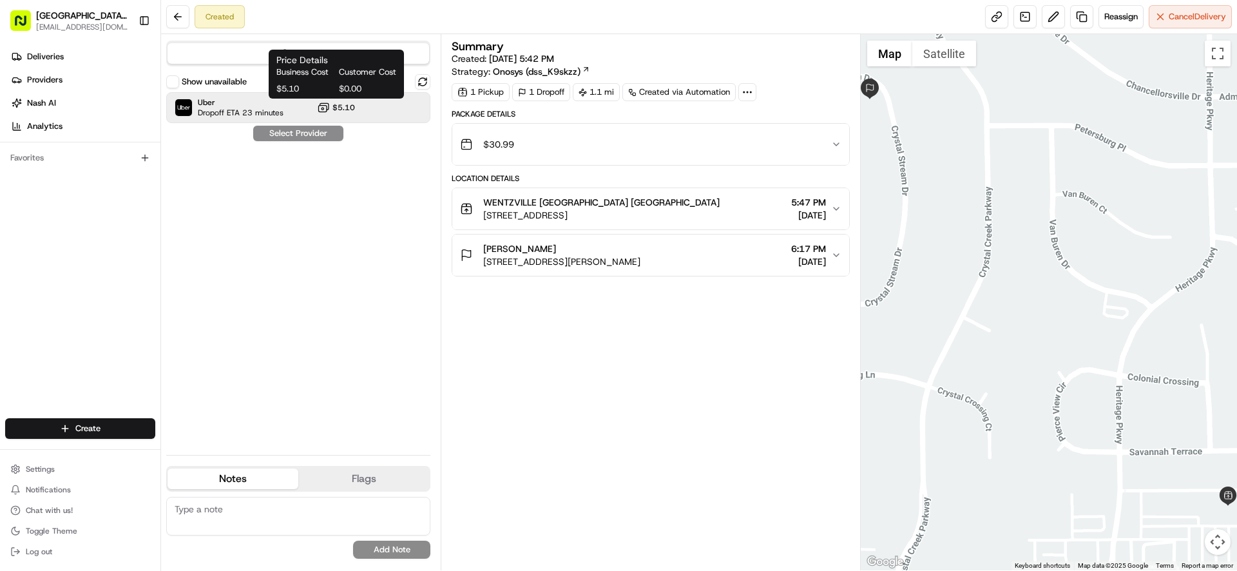
click at [338, 107] on span "$5.10" at bounding box center [344, 107] width 23 height 10
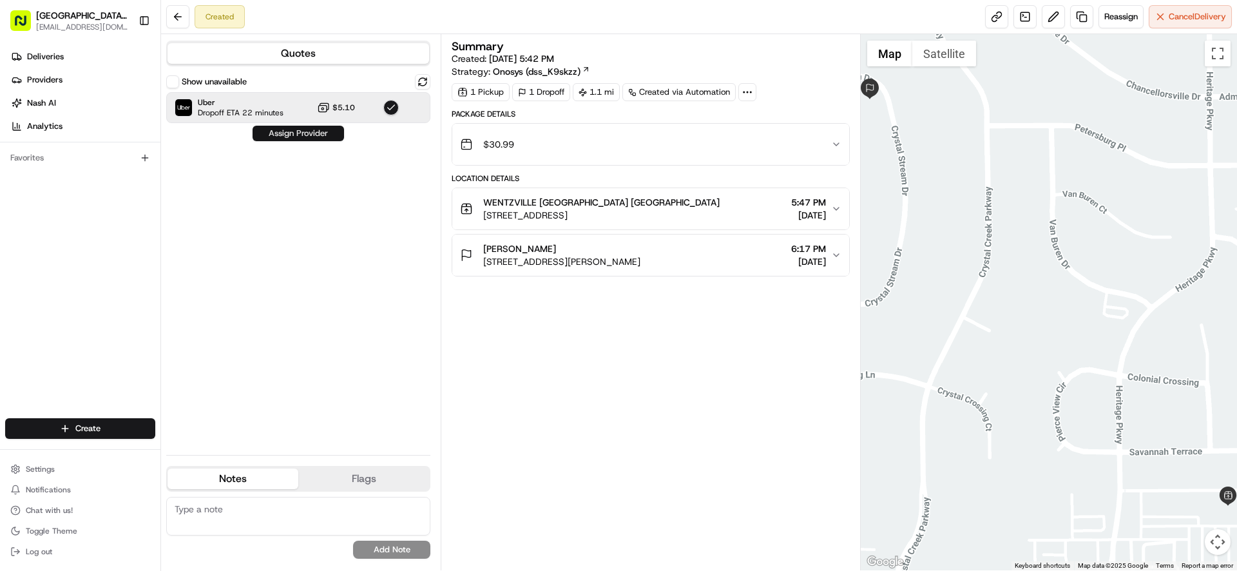
click at [325, 133] on button "Assign Provider" at bounding box center [299, 133] width 92 height 15
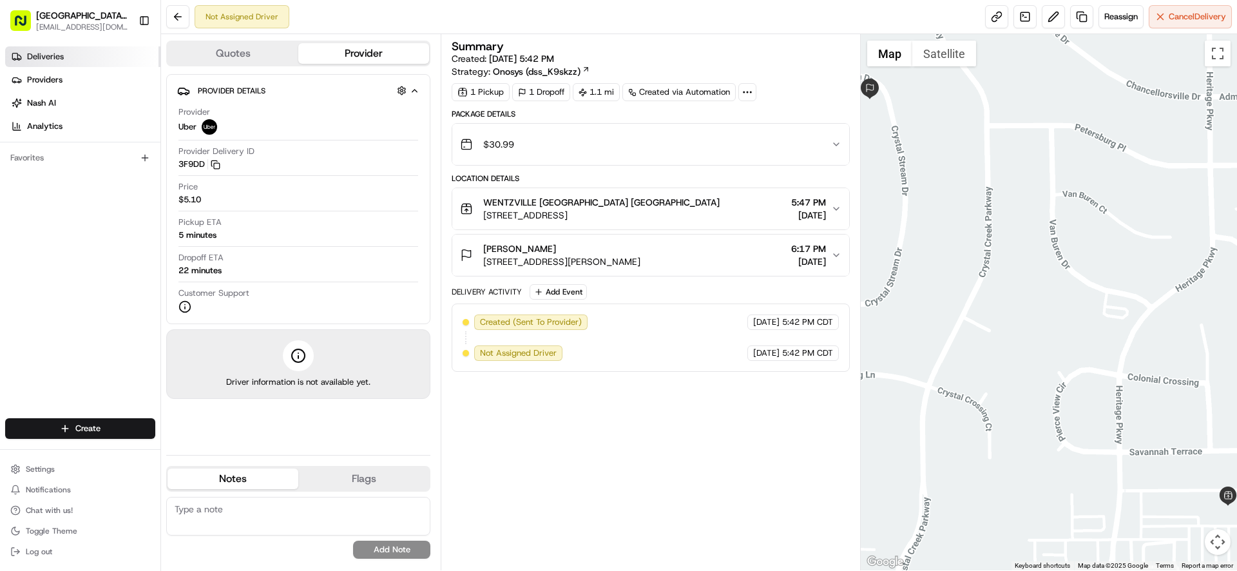
click at [70, 55] on link "Deliveries" at bounding box center [82, 56] width 155 height 21
